Goal: Ask a question: Seek information or help from site administrators or community

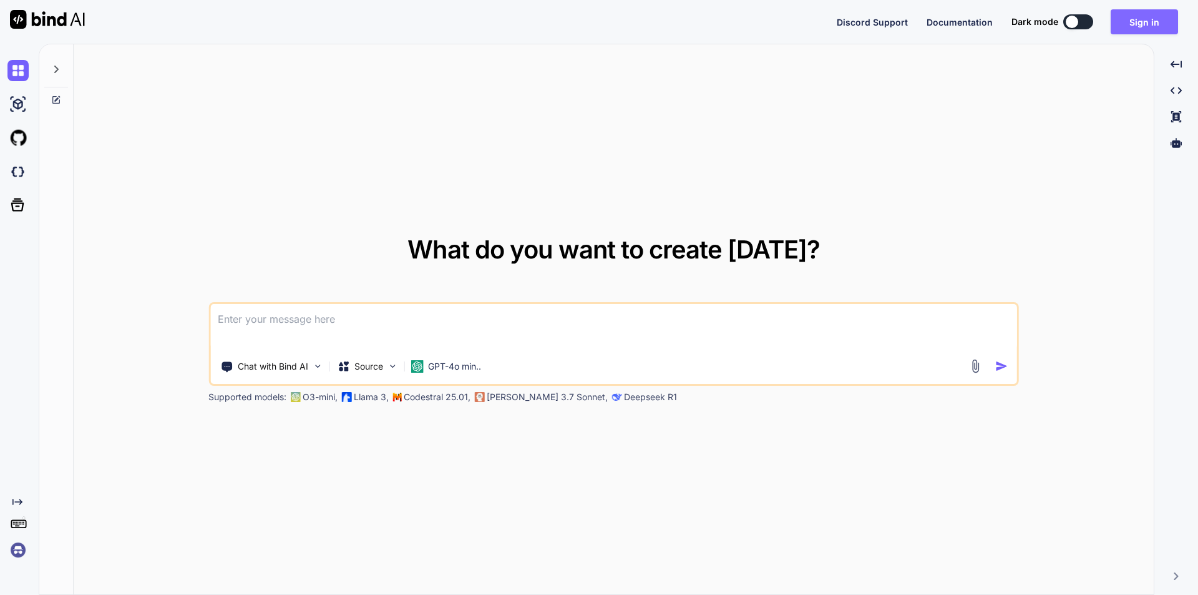
click at [1150, 16] on button "Sign in" at bounding box center [1143, 21] width 67 height 25
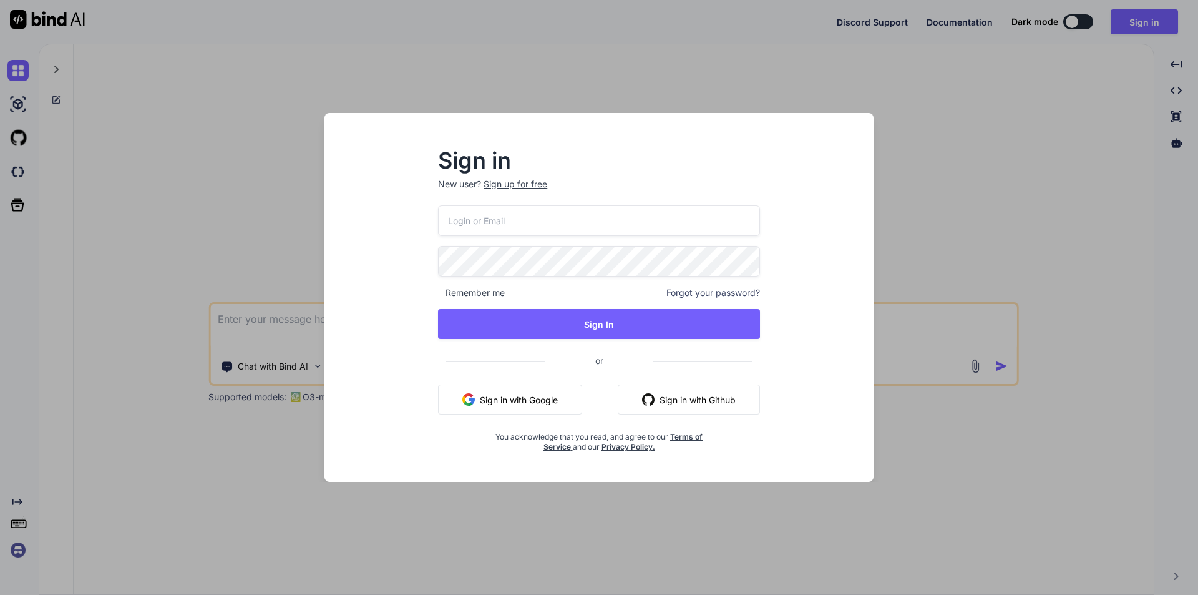
click at [553, 229] on input "email" at bounding box center [599, 220] width 322 height 31
type input "m"
type input "[EMAIL_ADDRESS][DOMAIN_NAME]"
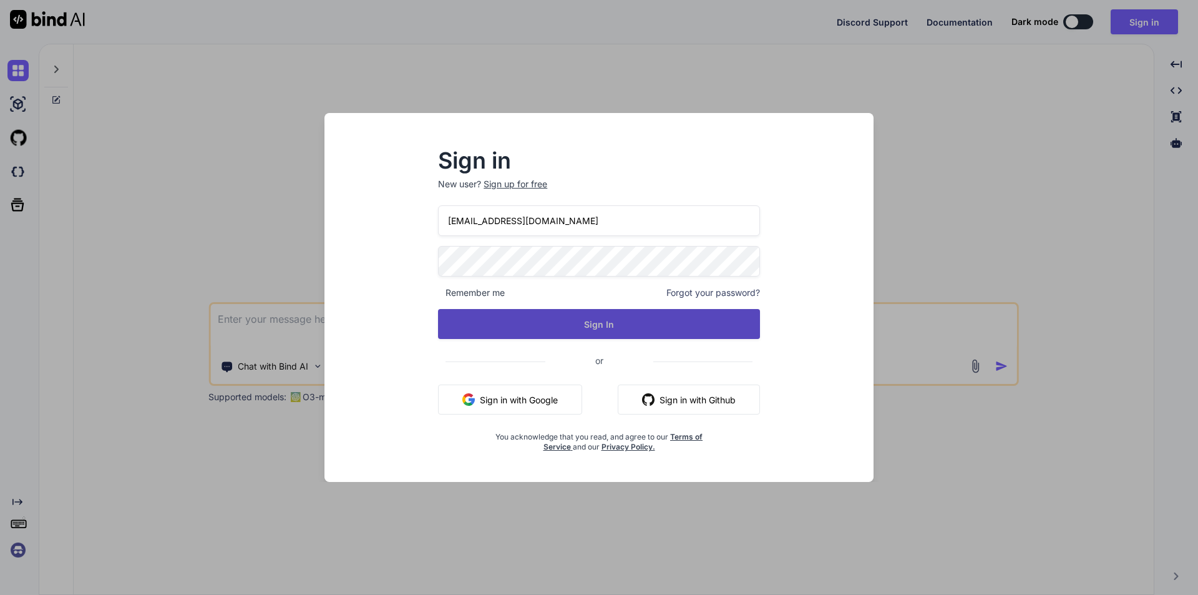
click at [591, 328] on button "Sign In" at bounding box center [599, 324] width 322 height 30
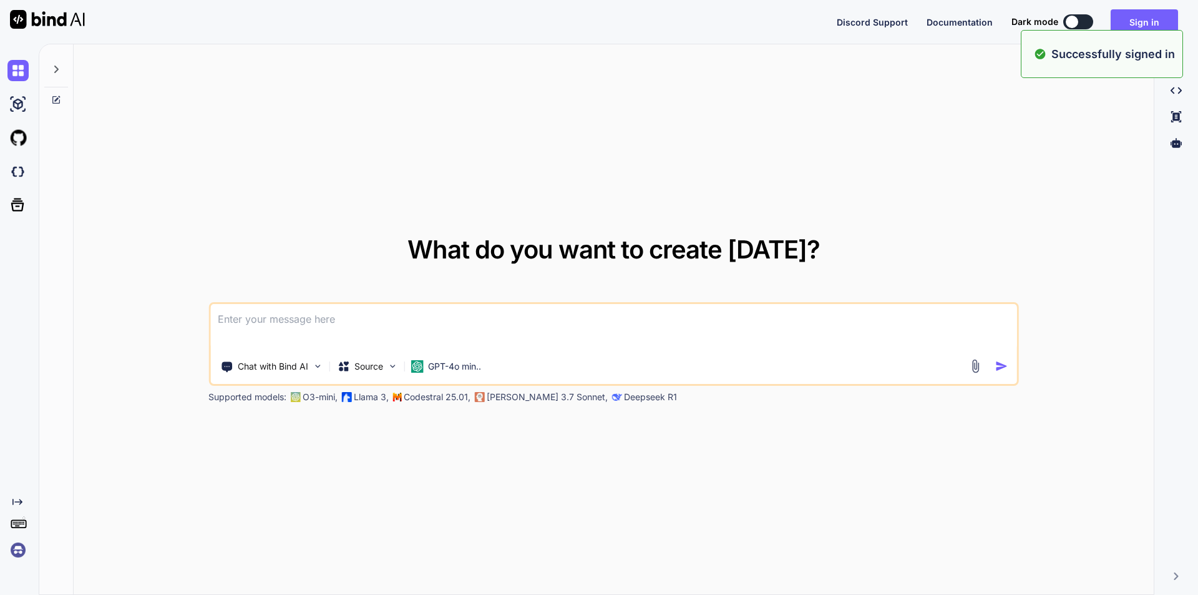
type textarea "x"
click at [1137, 20] on button "Sign in" at bounding box center [1143, 21] width 67 height 25
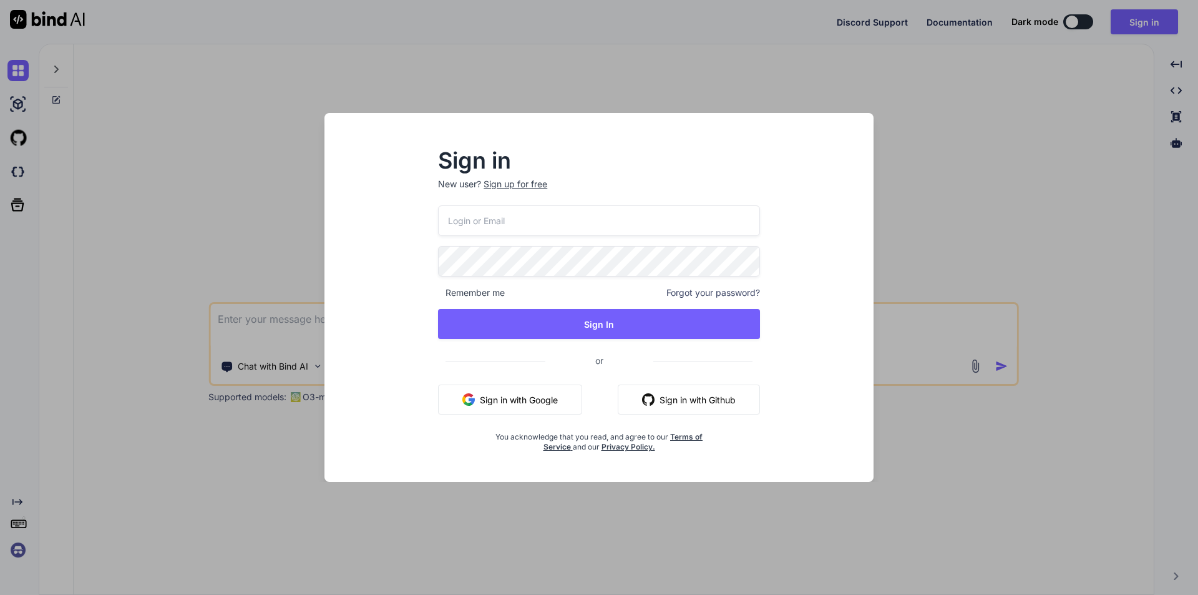
click at [523, 226] on input "email" at bounding box center [599, 220] width 322 height 31
type input "[EMAIL_ADDRESS][DOMAIN_NAME]"
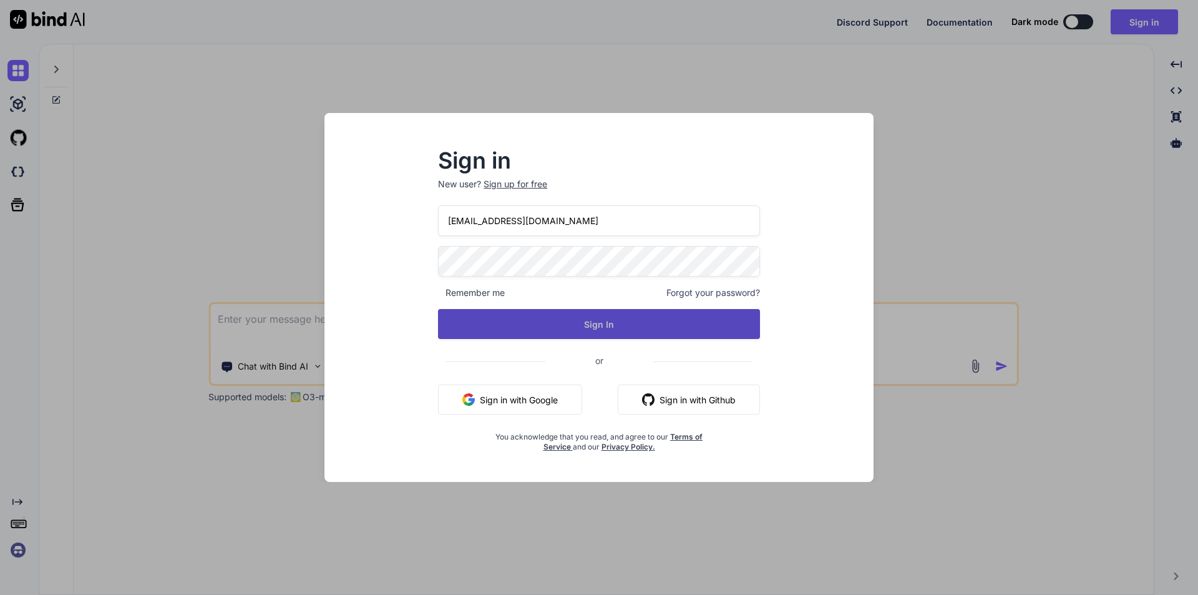
click at [586, 324] on button "Sign In" at bounding box center [599, 324] width 322 height 30
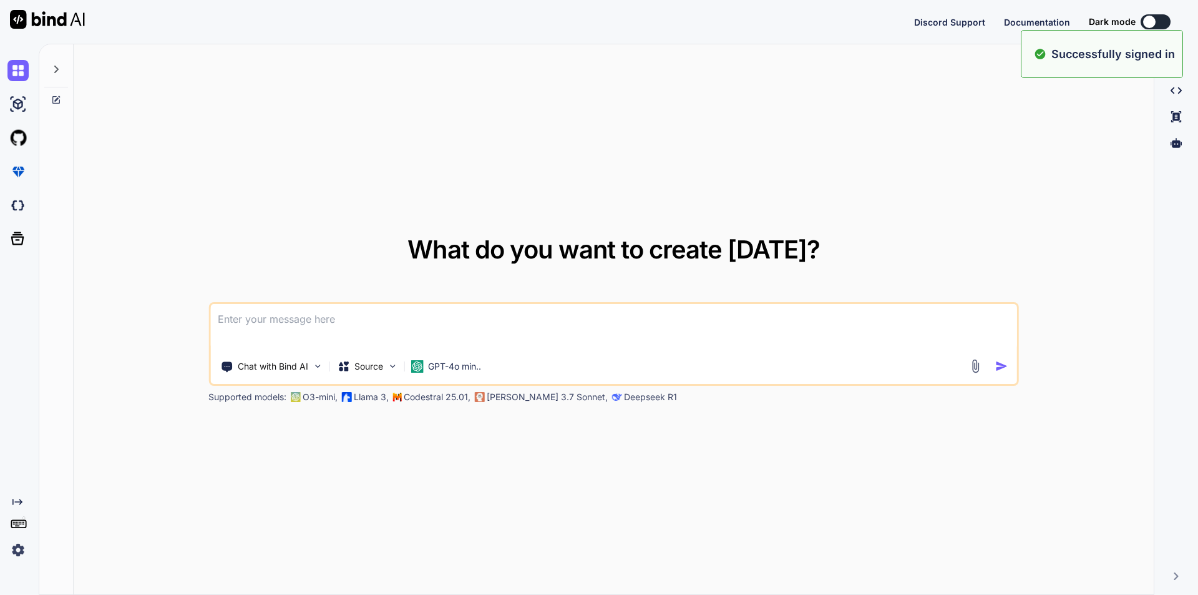
type textarea "x"
click at [412, 323] on textarea at bounding box center [613, 327] width 807 height 46
type textarea "c"
type textarea "x"
type textarea "co"
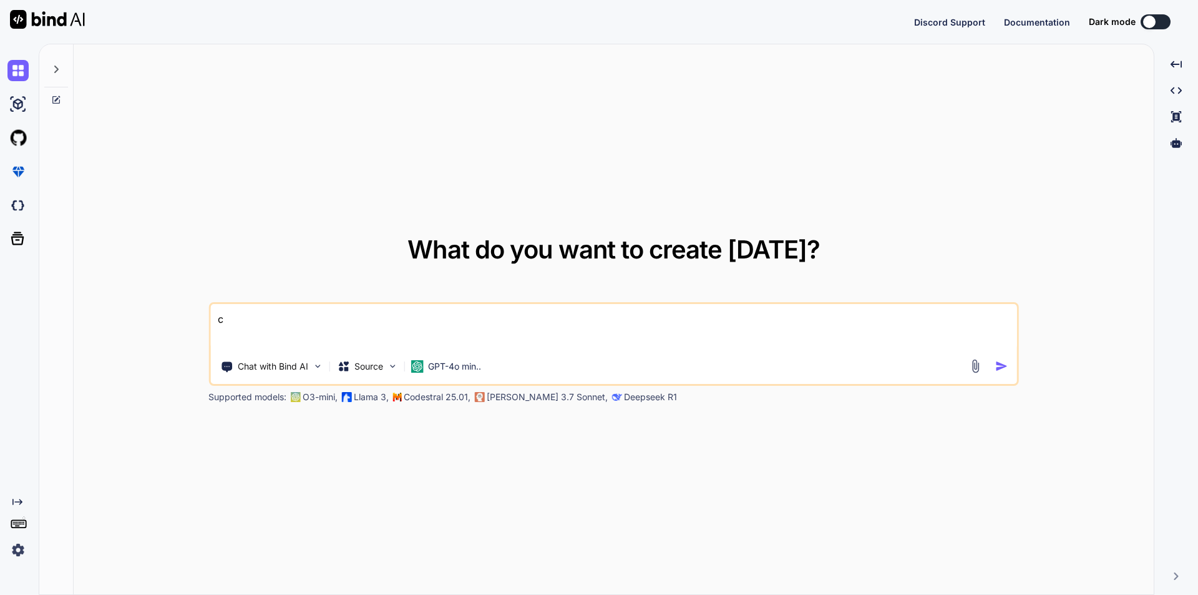
type textarea "x"
type textarea "con"
type textarea "x"
type textarea "conv"
type textarea "x"
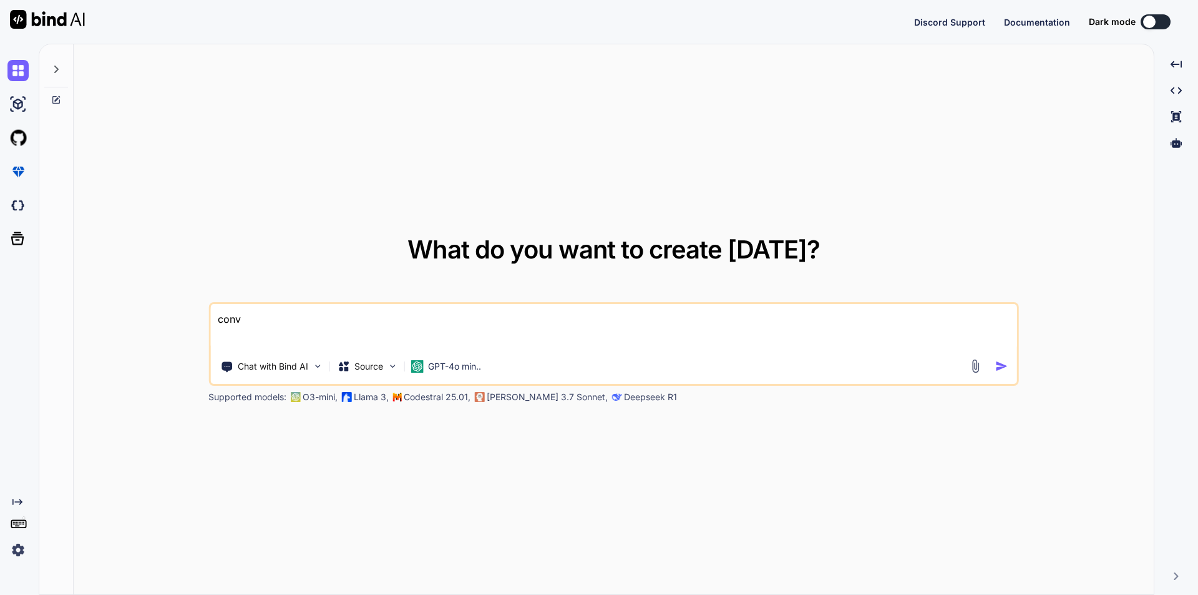
type textarea "conve"
type textarea "x"
type textarea "conver"
type textarea "x"
type textarea "convert"
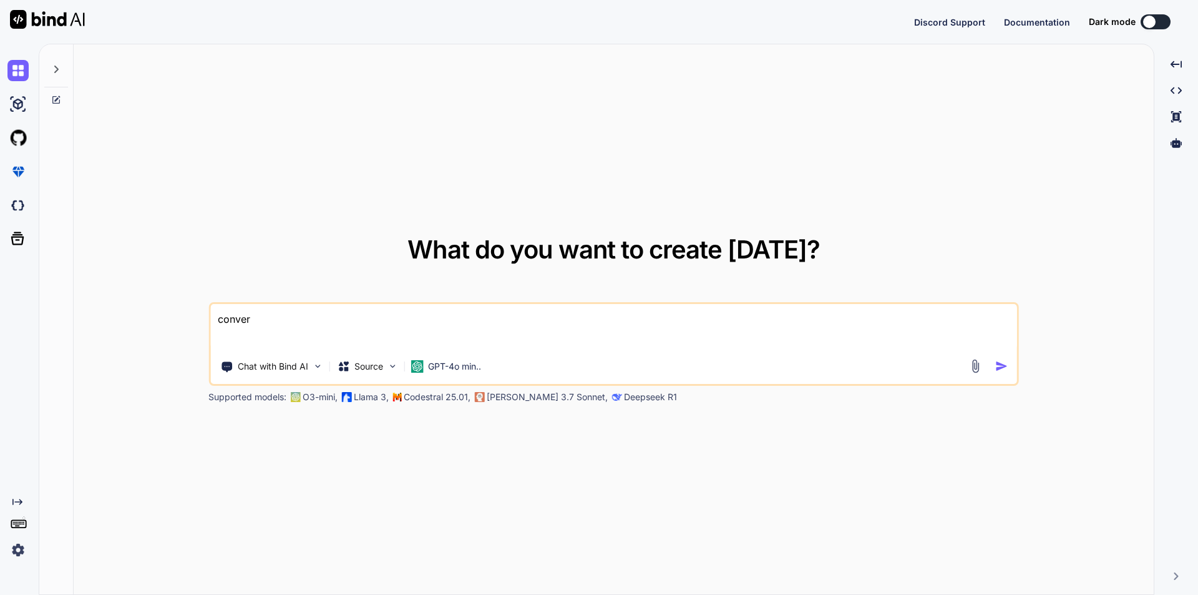
type textarea "x"
type textarea "convert"
type textarea "x"
type textarea "convert d"
type textarea "x"
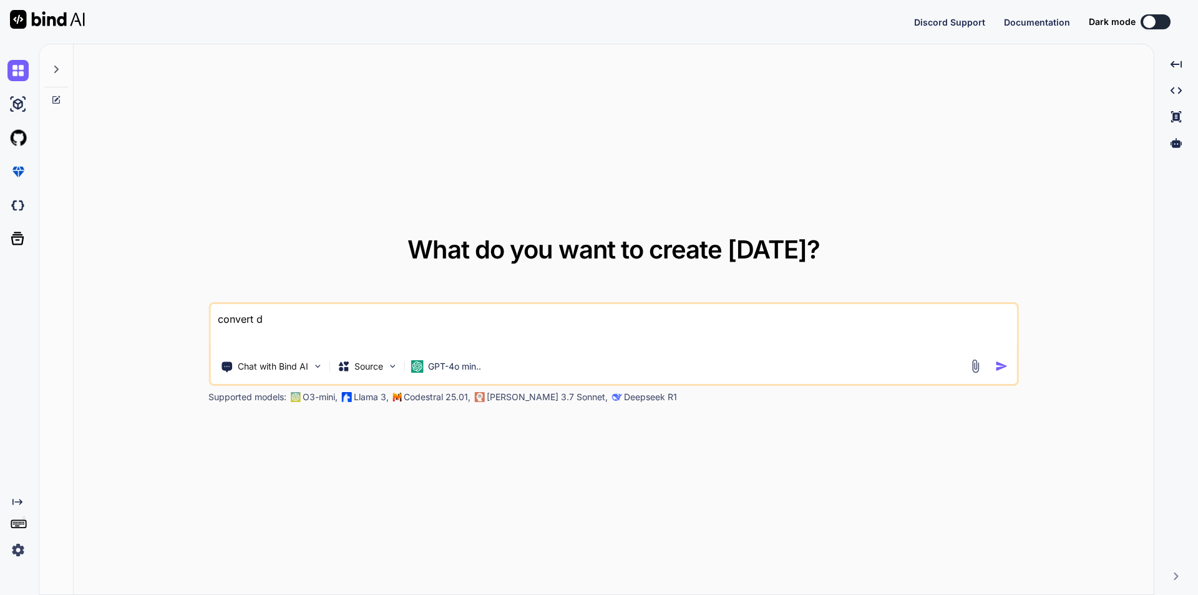
type textarea "convert da"
type textarea "x"
type textarea "convert dat"
type textarea "x"
type textarea "convert date"
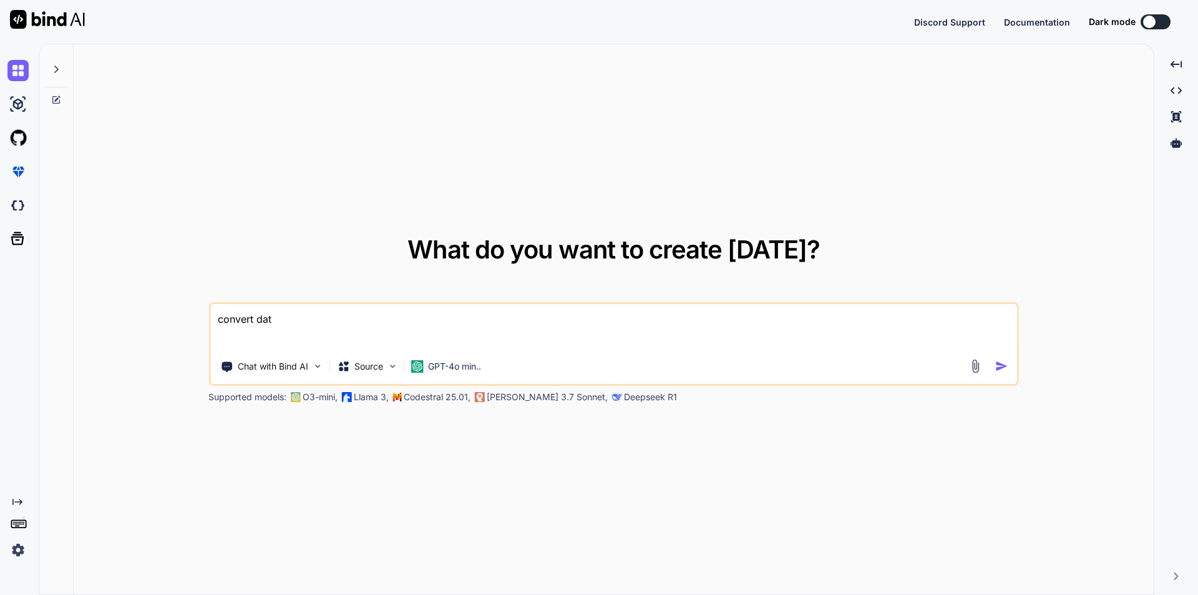
type textarea "x"
type textarea "convert date"
type textarea "x"
type textarea "convert date f"
type textarea "x"
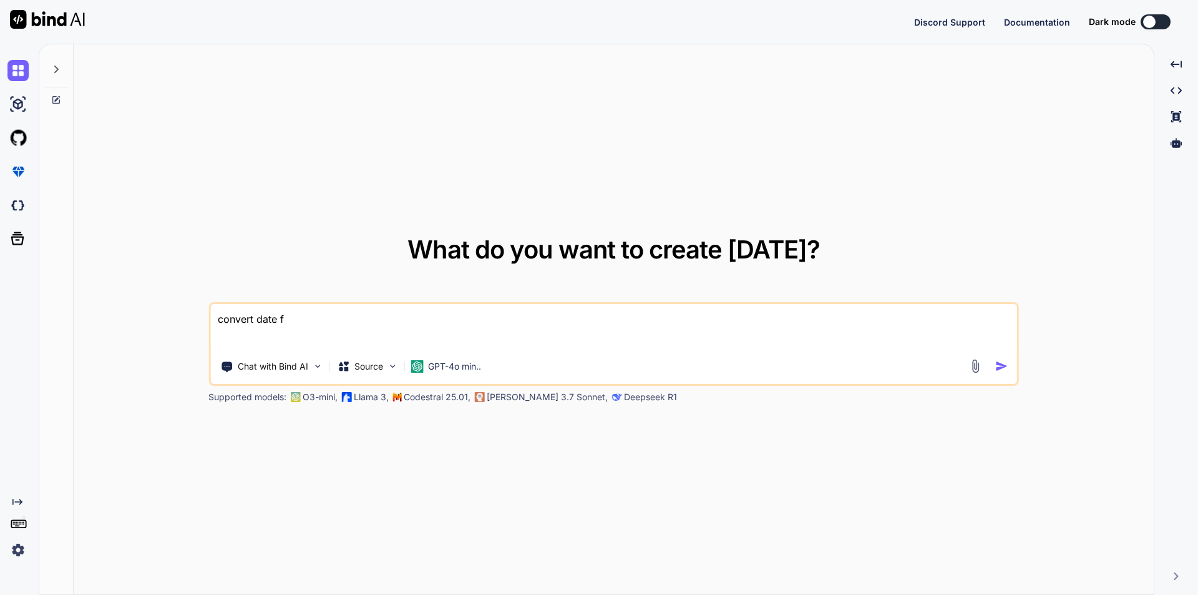
type textarea "convert date fo"
type textarea "x"
type textarea "convert date for"
type textarea "x"
type textarea "convert date form"
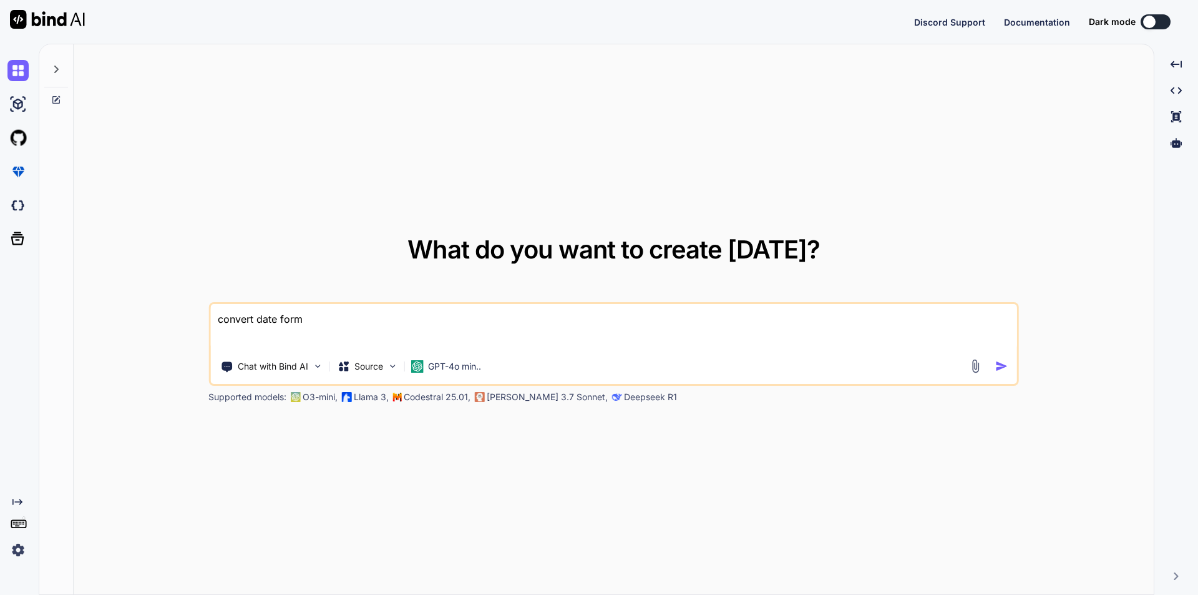
type textarea "x"
type textarea "convert date forma"
type textarea "x"
type textarea "convert date format"
type textarea "x"
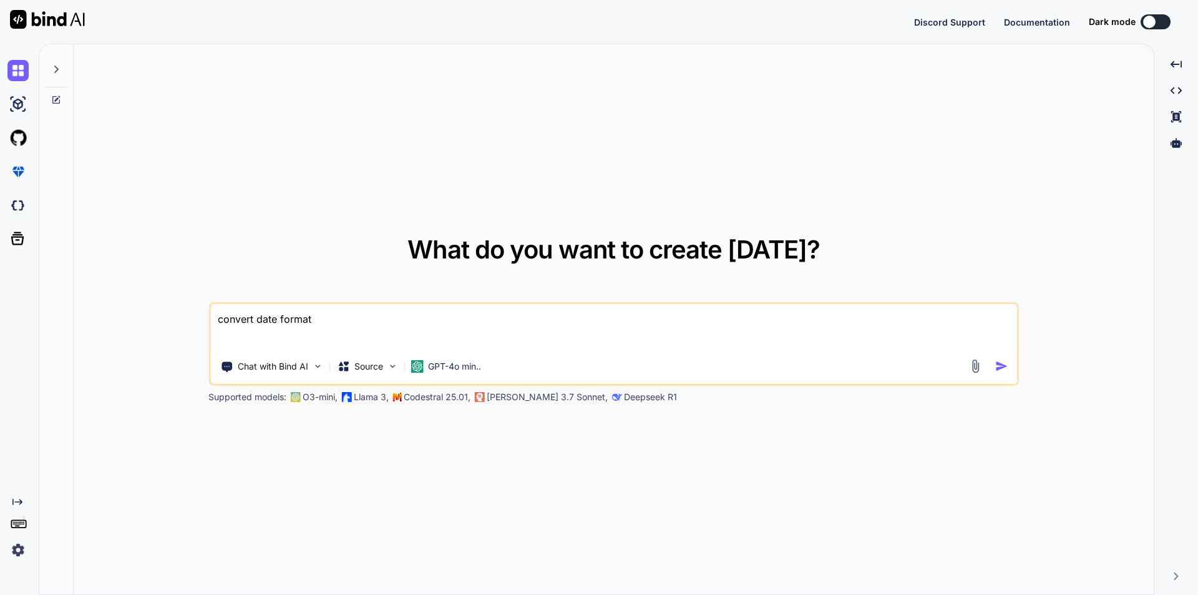
type textarea "convert date format"
type textarea "x"
type textarea "convert date format i"
type textarea "x"
type textarea "convert date format in"
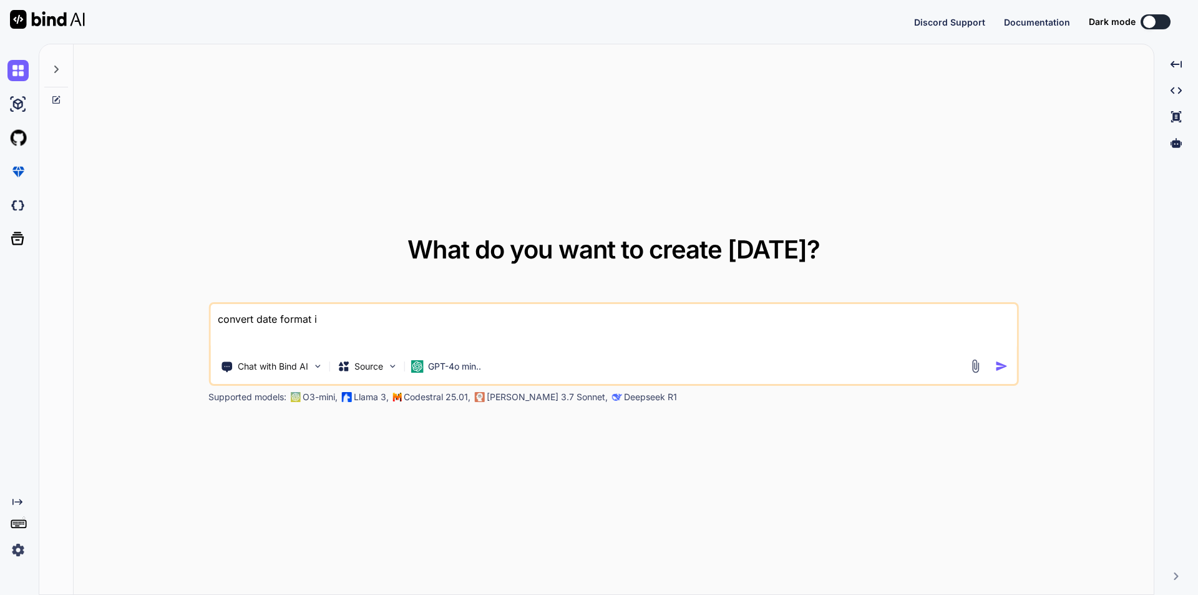
type textarea "x"
type textarea "convert date format in"
type textarea "x"
type textarea "convert date format in j"
type textarea "x"
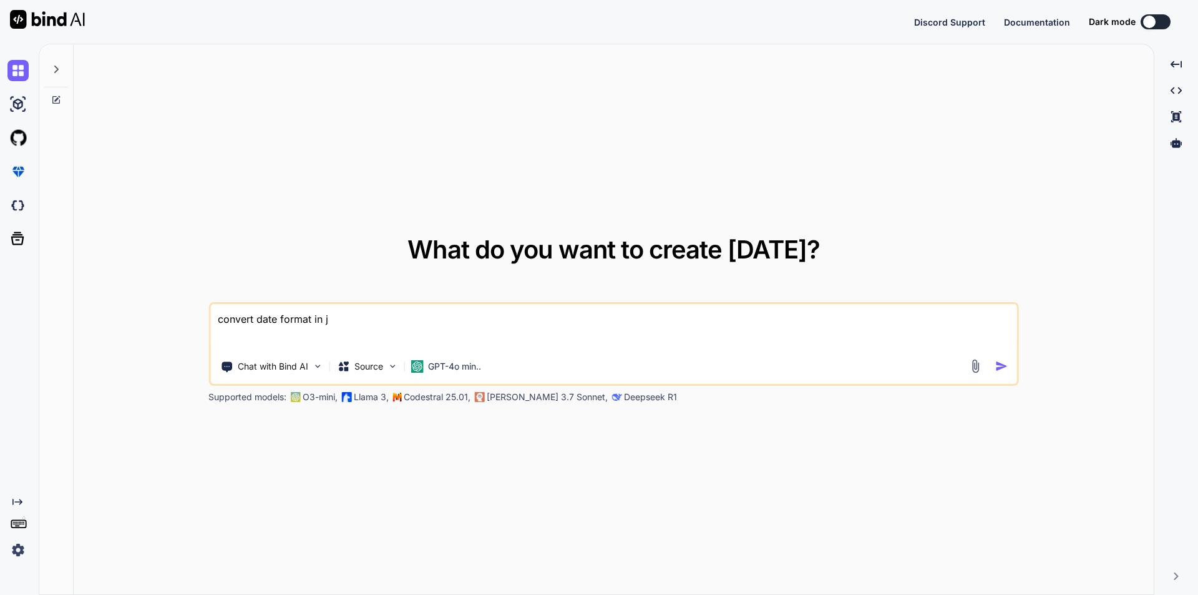
type textarea "convert date format in js"
type textarea "x"
type textarea "convert date format in js"
type textarea "x"
paste textarea "[DATE]"
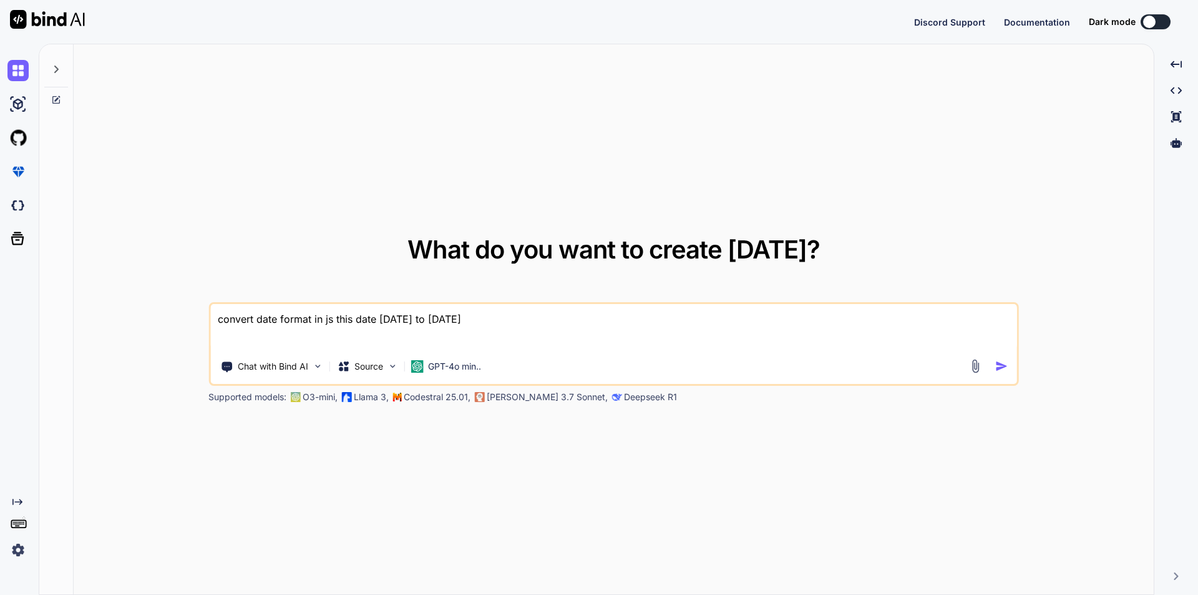
click at [372, 319] on textarea "convert date format in js this date [DATE] to [DATE]" at bounding box center [613, 327] width 807 height 46
click at [377, 319] on textarea "convert date format in js this date [DATE] to [DATE]" at bounding box center [613, 327] width 807 height 46
type textarea "convert date format in js this date currently its shown like this [DATE] but I …"
click at [999, 364] on img "button" at bounding box center [1001, 365] width 13 height 13
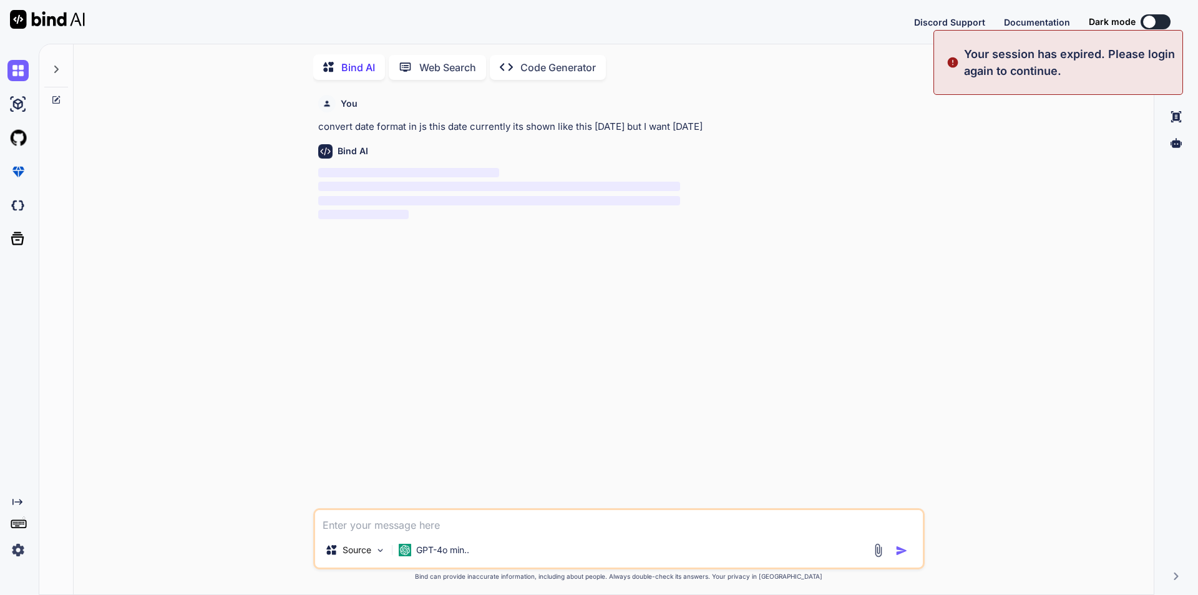
scroll to position [5, 0]
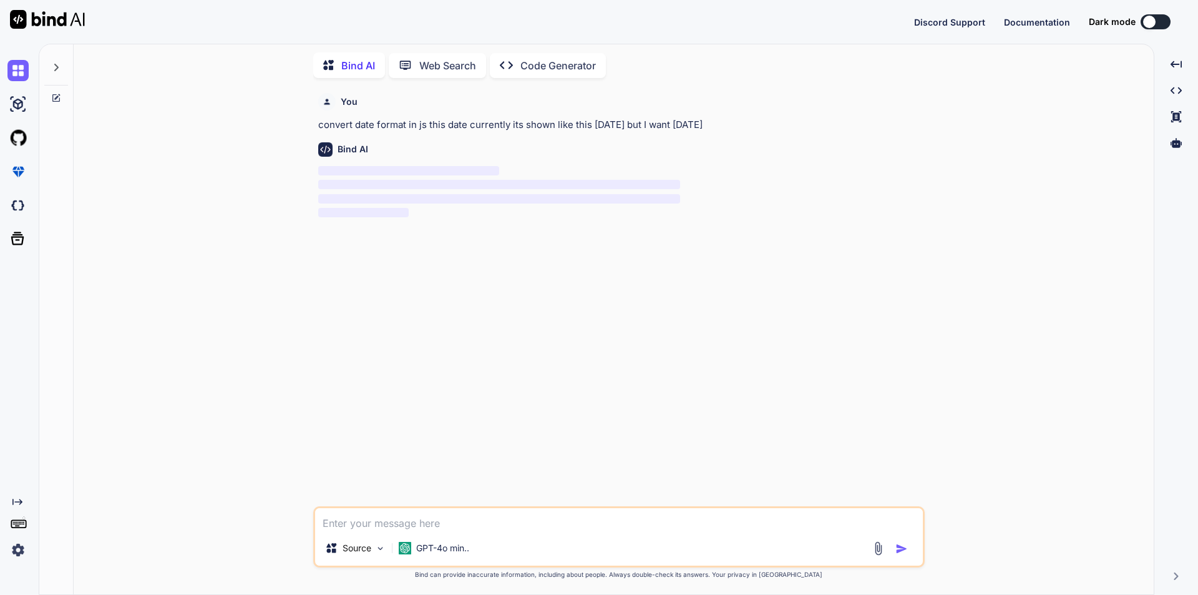
drag, startPoint x: 318, startPoint y: 122, endPoint x: 799, endPoint y: 117, distance: 480.4
click at [799, 117] on div "You convert date format in js this date currently its shown like this [DATE] bu…" at bounding box center [620, 110] width 604 height 44
click at [866, 129] on p "convert date format in js this date currently its shown like this [DATE] but I …" at bounding box center [620, 125] width 604 height 14
drag, startPoint x: 317, startPoint y: 119, endPoint x: 789, endPoint y: 127, distance: 471.7
click at [789, 127] on div "You convert date format in js this date currently its shown like this [DATE] bu…" at bounding box center [620, 297] width 609 height 418
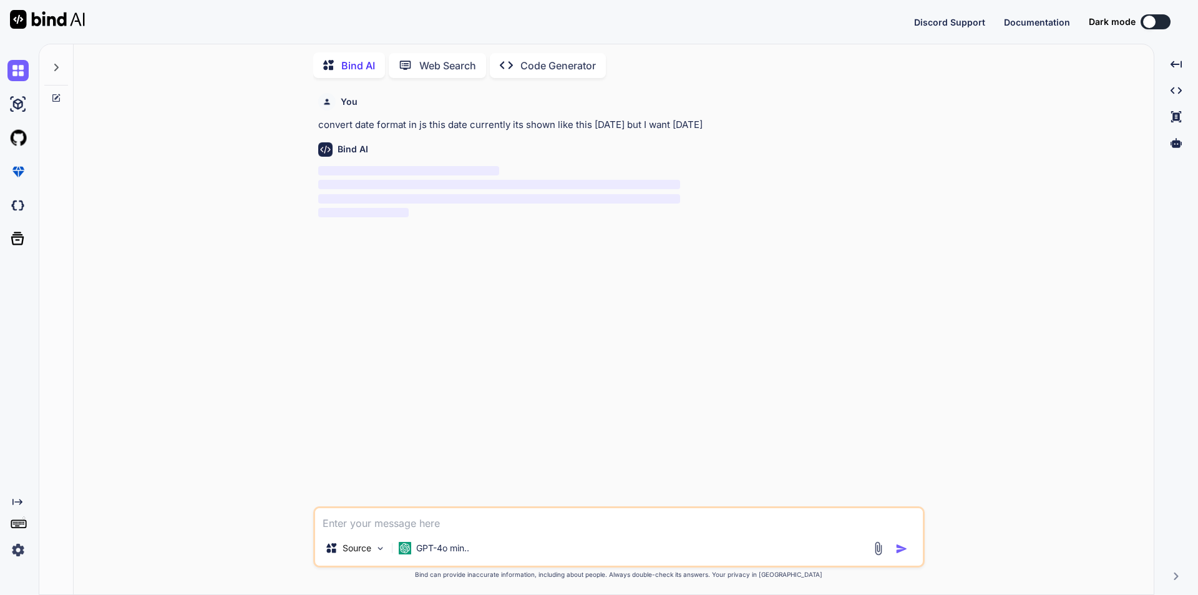
copy p "convert date format in js this date currently its shown like this [DATE] but I …"
